Goal: Information Seeking & Learning: Learn about a topic

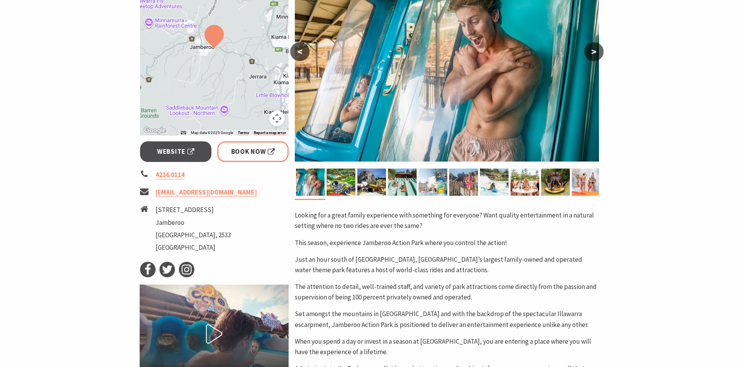
scroll to position [50, 0]
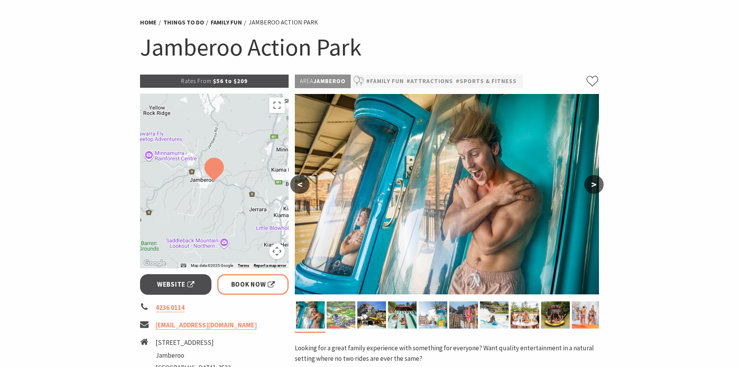
click at [344, 315] on img at bounding box center [341, 314] width 29 height 27
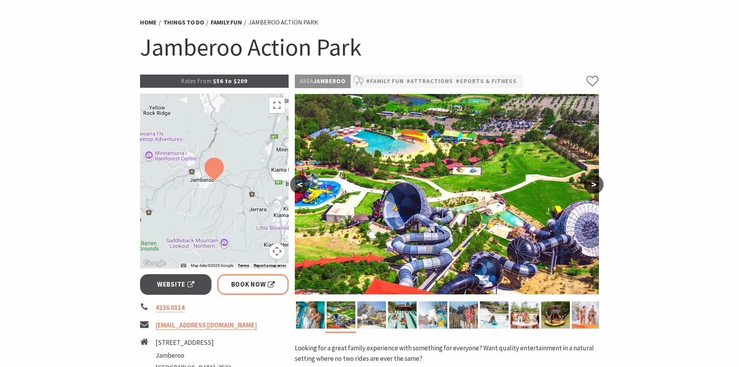
click at [369, 306] on img at bounding box center [371, 314] width 29 height 27
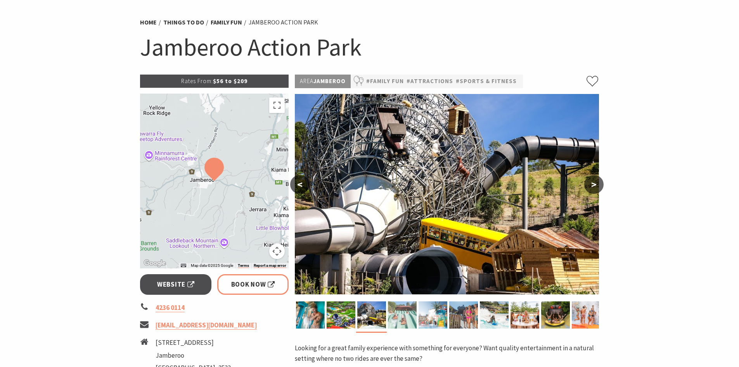
click at [393, 310] on img at bounding box center [402, 314] width 29 height 27
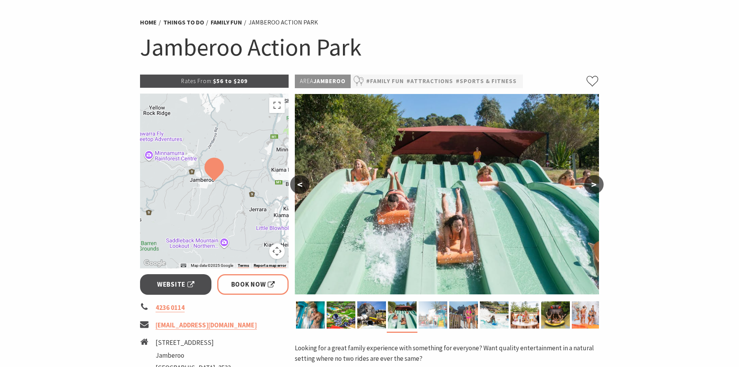
click at [440, 312] on img at bounding box center [433, 314] width 29 height 27
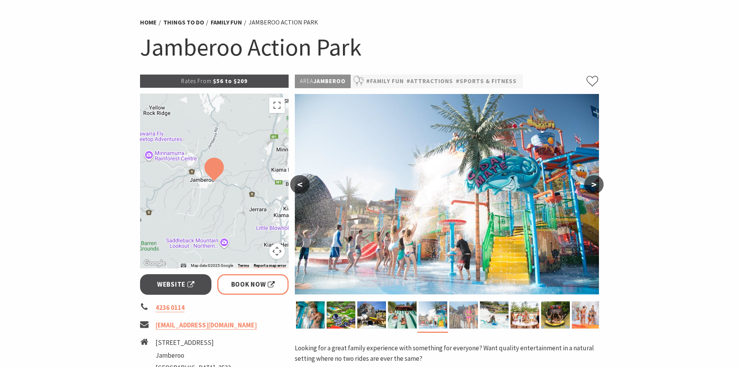
click at [466, 311] on img at bounding box center [463, 314] width 29 height 27
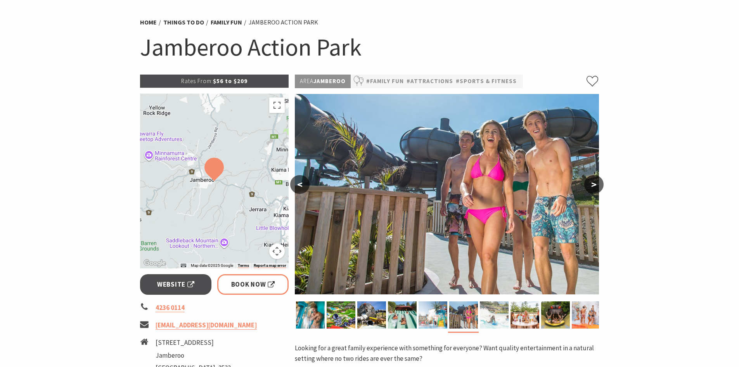
click at [499, 310] on img at bounding box center [494, 314] width 29 height 27
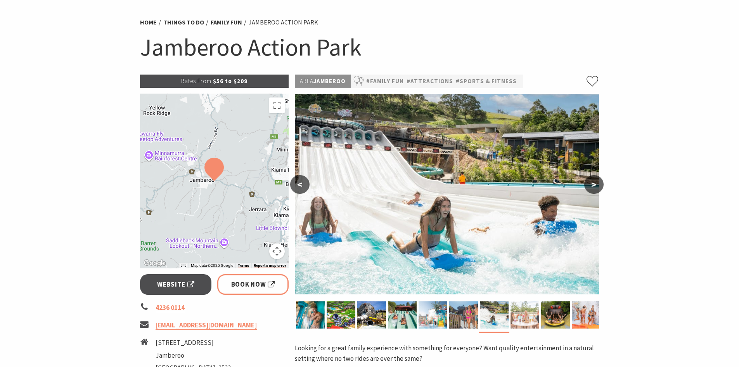
click at [538, 308] on img at bounding box center [525, 314] width 29 height 27
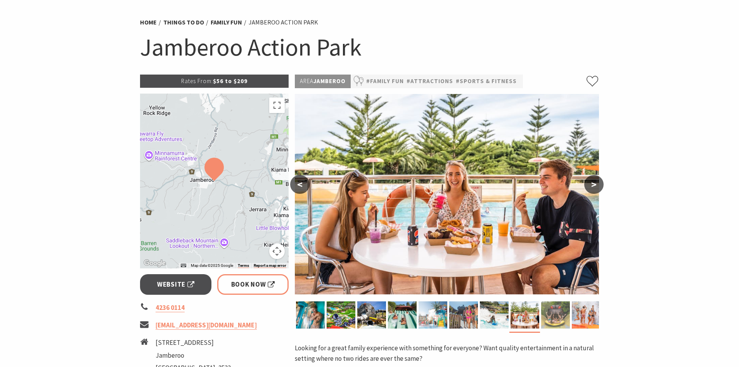
click at [556, 310] on img at bounding box center [555, 314] width 29 height 27
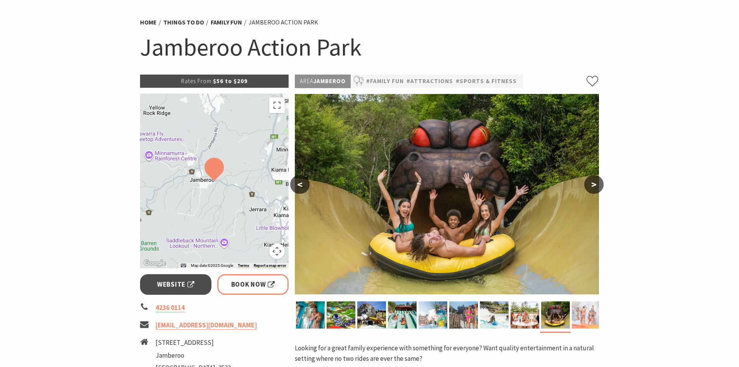
click at [581, 309] on img at bounding box center [586, 314] width 29 height 27
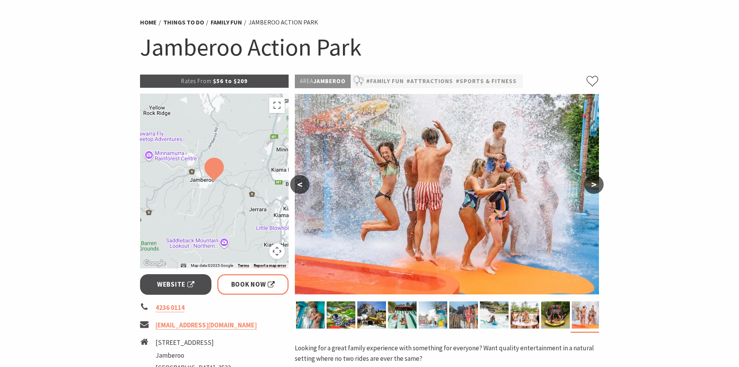
click at [594, 177] on button ">" at bounding box center [593, 184] width 19 height 19
